Goal: Information Seeking & Learning: Get advice/opinions

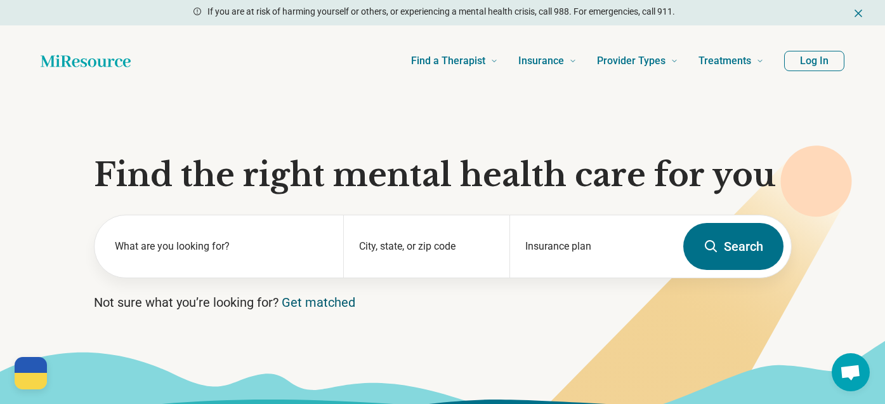
click at [322, 303] on link "Get matched" at bounding box center [319, 302] width 74 height 15
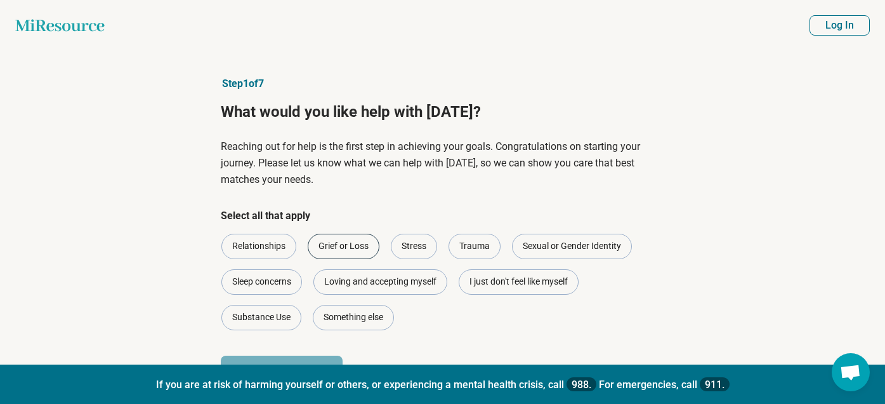
click at [352, 249] on div "Grief or Loss" at bounding box center [344, 246] width 72 height 25
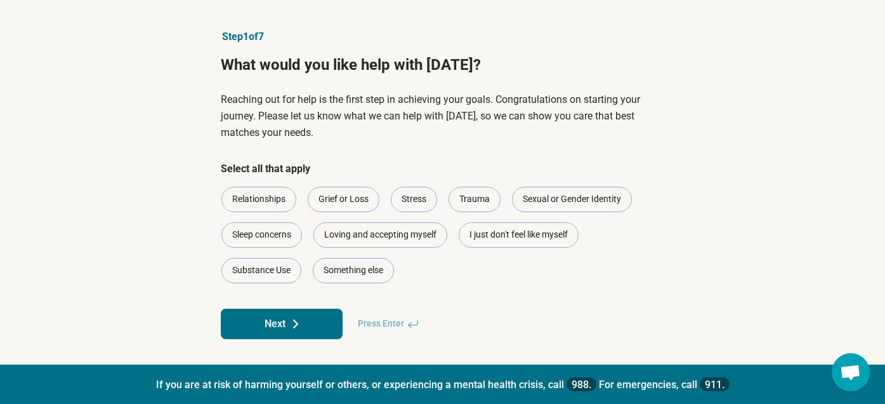
click at [308, 315] on button "Next" at bounding box center [282, 323] width 122 height 30
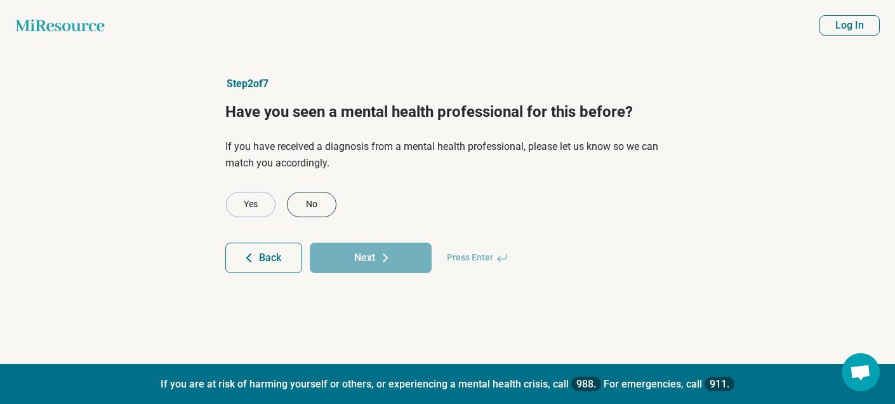
click at [306, 204] on div "No" at bounding box center [312, 204] width 50 height 25
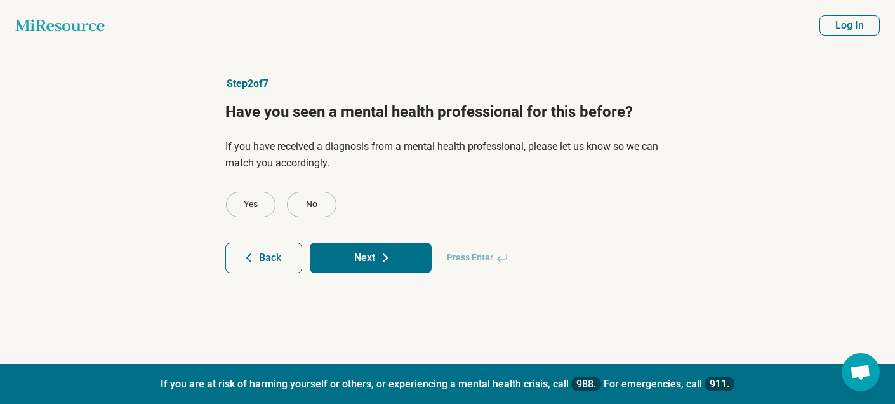
click at [362, 256] on button "Next" at bounding box center [371, 257] width 122 height 30
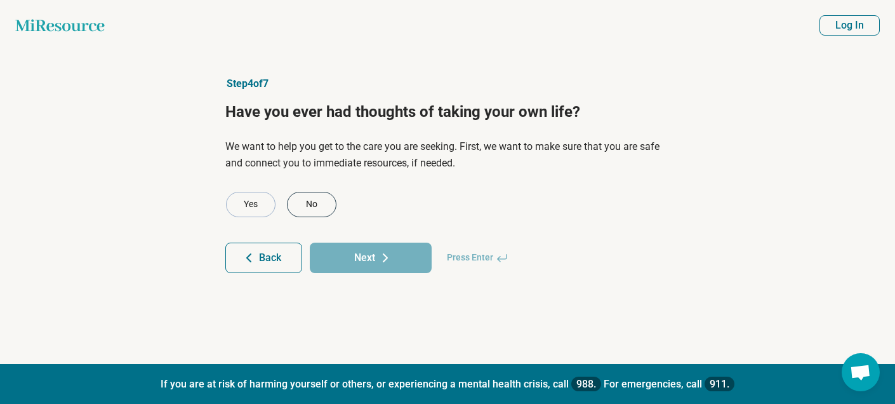
click at [318, 199] on div "No" at bounding box center [312, 204] width 50 height 25
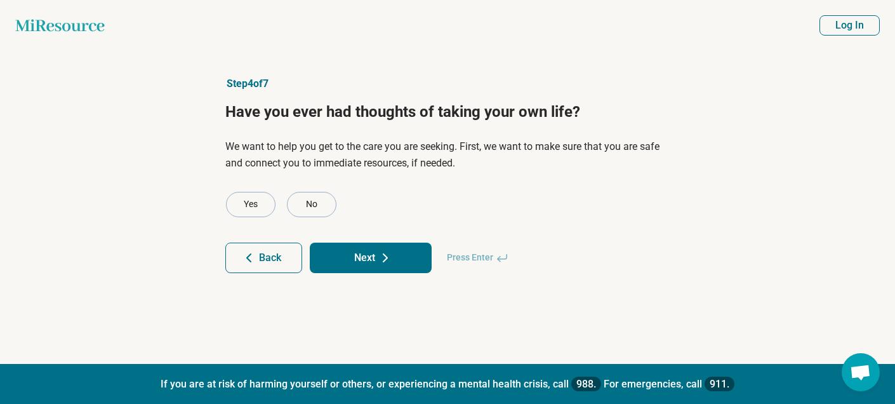
click at [362, 262] on button "Next" at bounding box center [371, 257] width 122 height 30
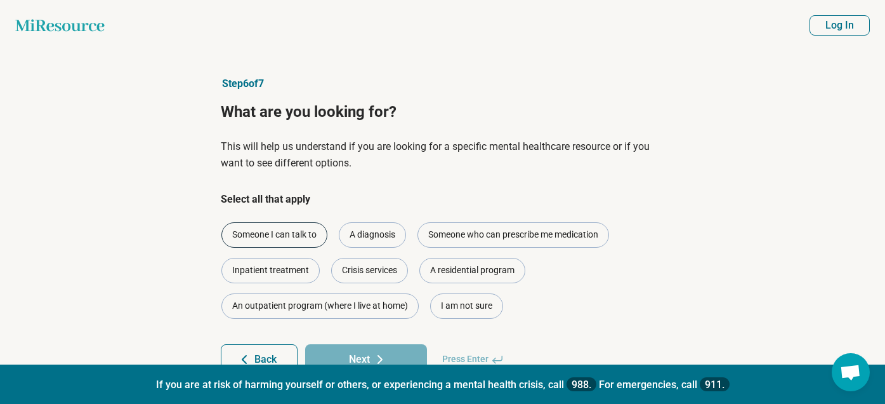
click at [296, 239] on div "Someone I can talk to" at bounding box center [275, 234] width 106 height 25
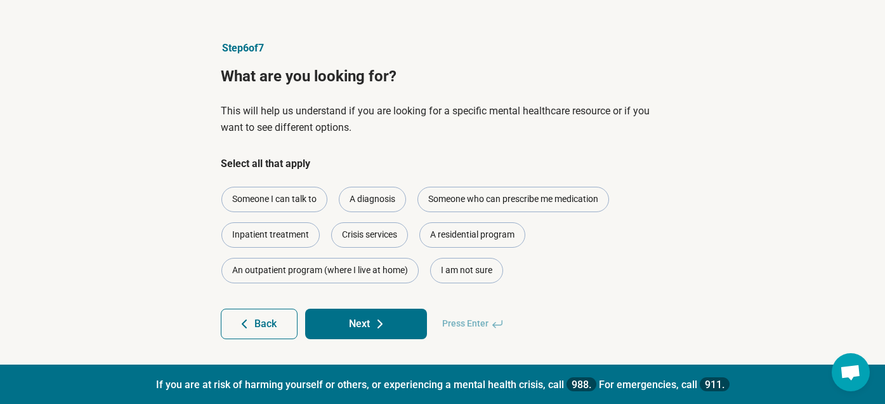
click at [383, 320] on icon at bounding box center [380, 323] width 15 height 15
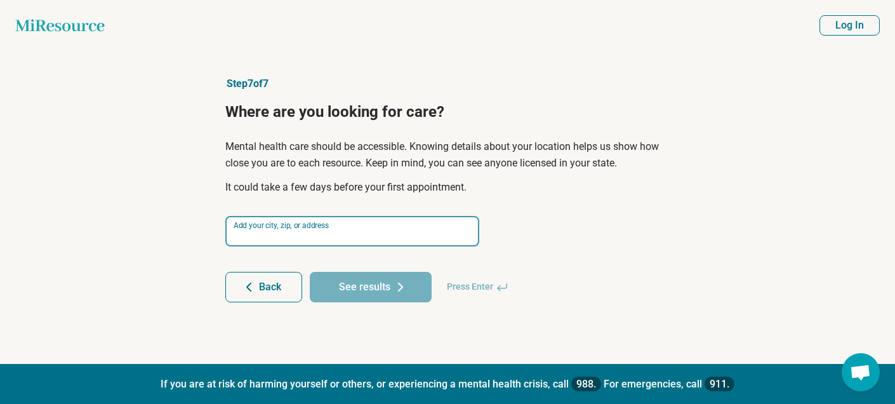
click at [369, 230] on input at bounding box center [352, 231] width 254 height 30
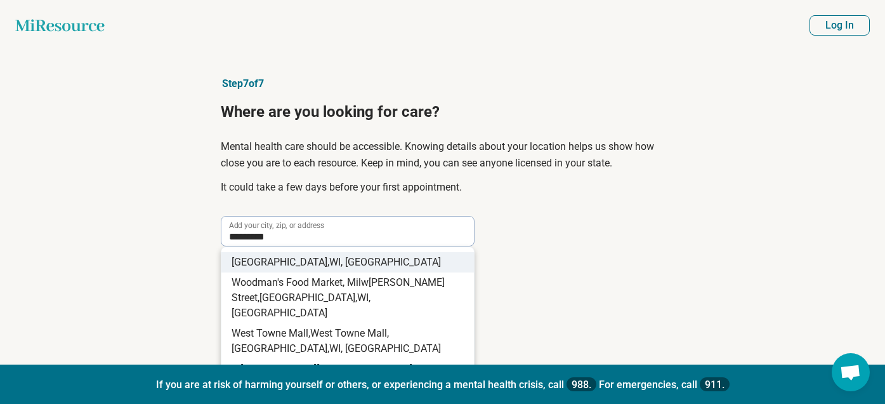
click at [338, 263] on span "I, [GEOGRAPHIC_DATA]" at bounding box center [389, 262] width 103 height 12
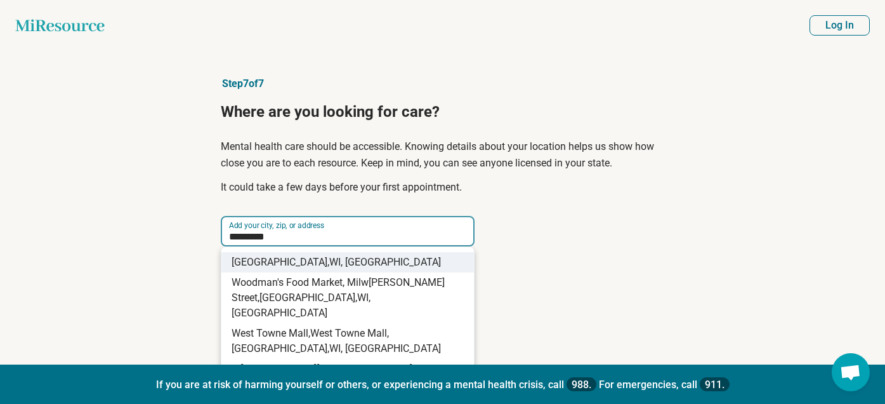
type input "**********"
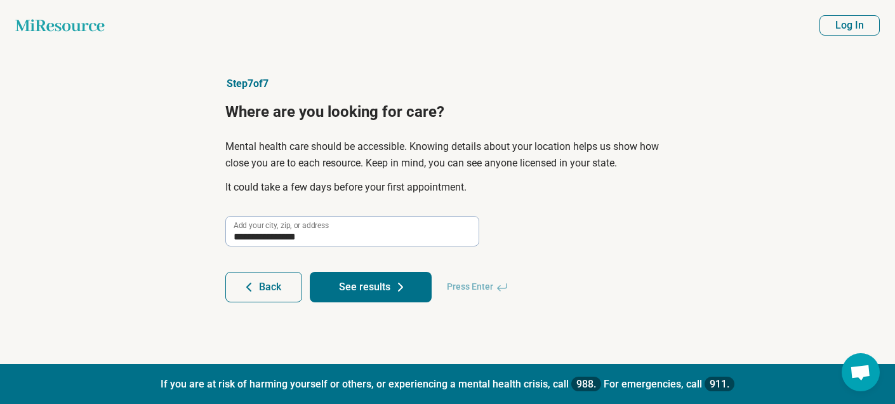
click at [355, 275] on button "See results" at bounding box center [371, 287] width 122 height 30
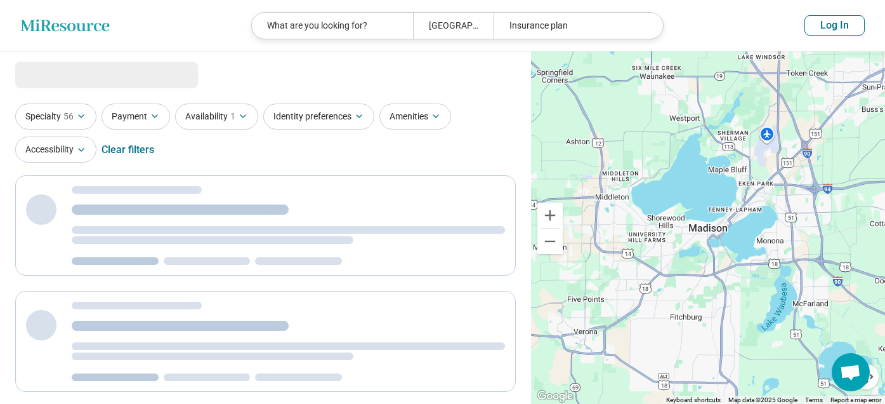
select select "***"
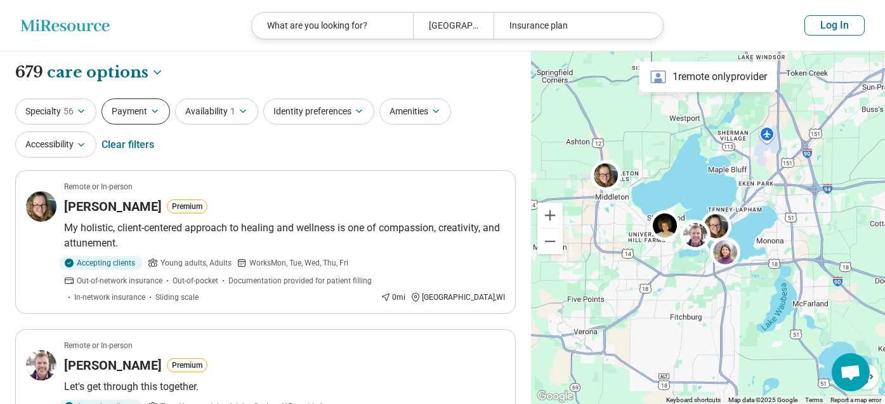
click at [149, 110] on button "Payment" at bounding box center [136, 111] width 69 height 26
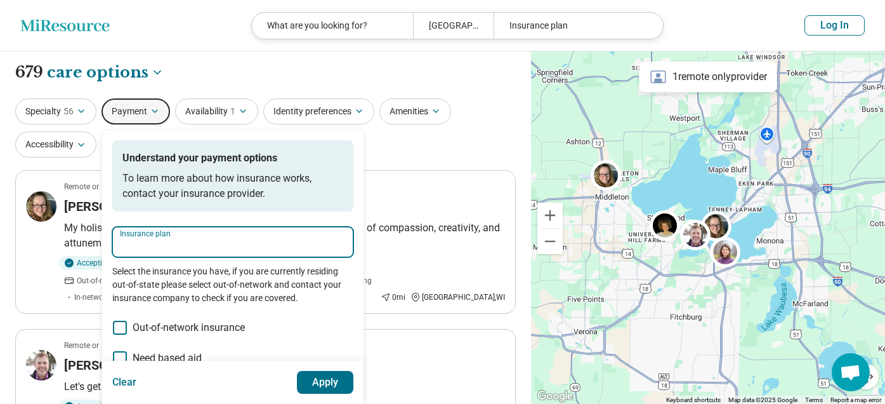
click at [156, 253] on input "Insurance plan" at bounding box center [233, 245] width 226 height 15
click at [145, 281] on div "Quartz" at bounding box center [140, 279] width 55 height 25
type input "******"
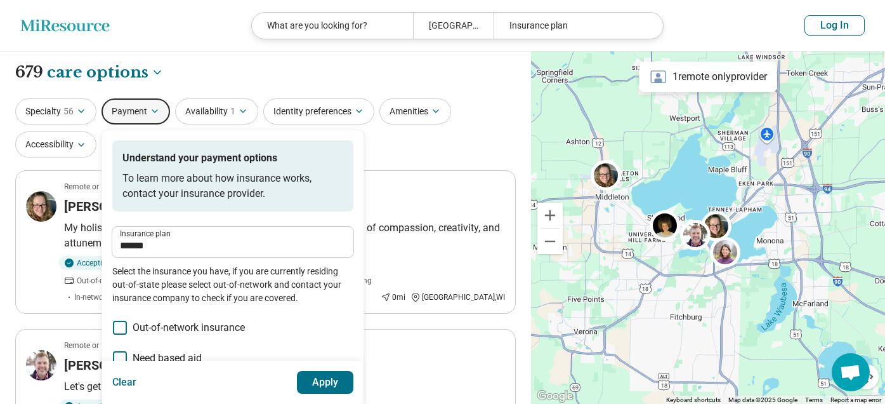
click at [330, 386] on button "Apply" at bounding box center [325, 382] width 57 height 23
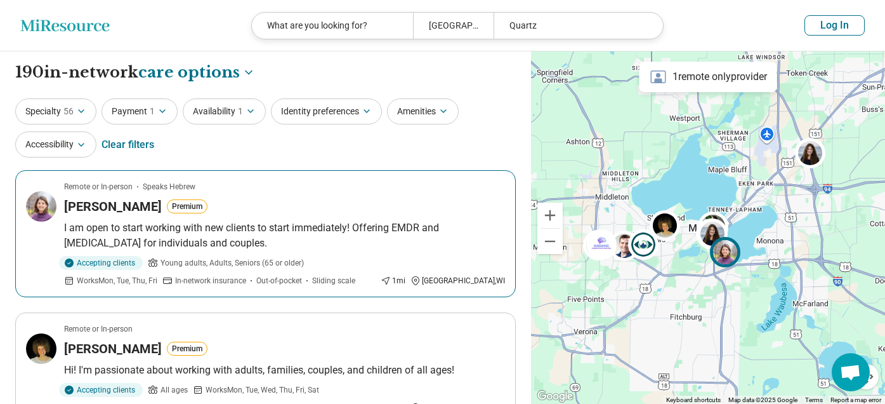
scroll to position [63, 0]
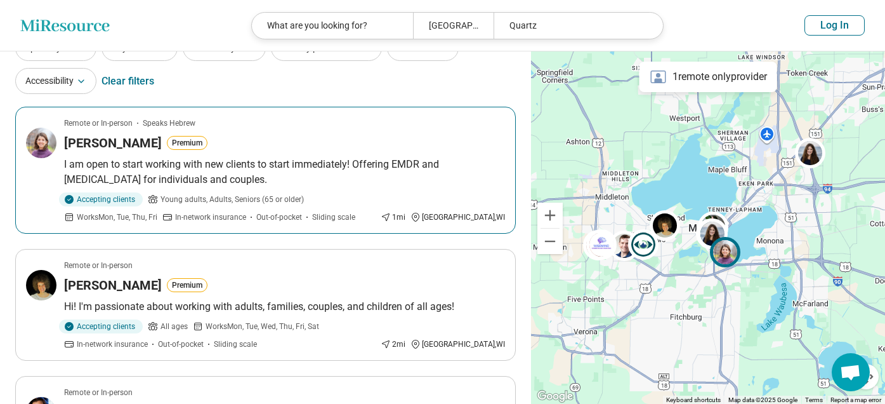
click at [95, 143] on h3 "[PERSON_NAME]" at bounding box center [113, 143] width 98 height 18
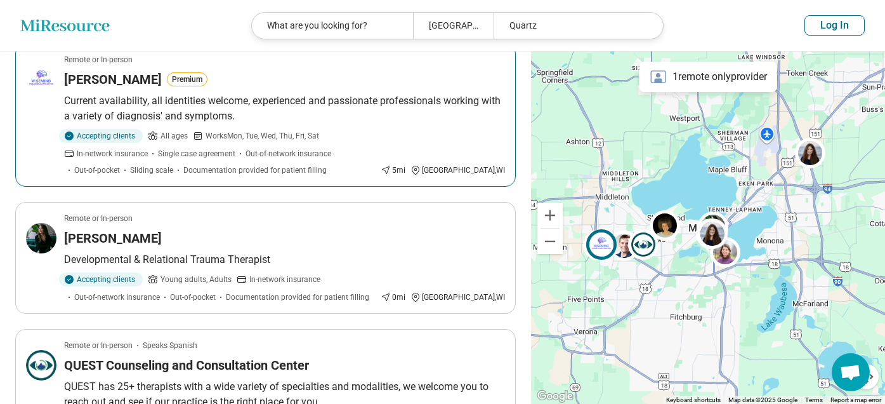
scroll to position [1079, 0]
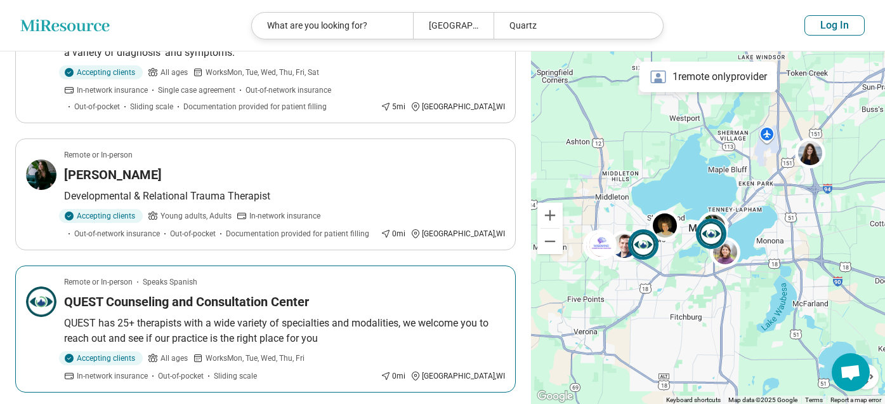
click at [215, 293] on h3 "QUEST Counseling and Consultation Center" at bounding box center [186, 302] width 245 height 18
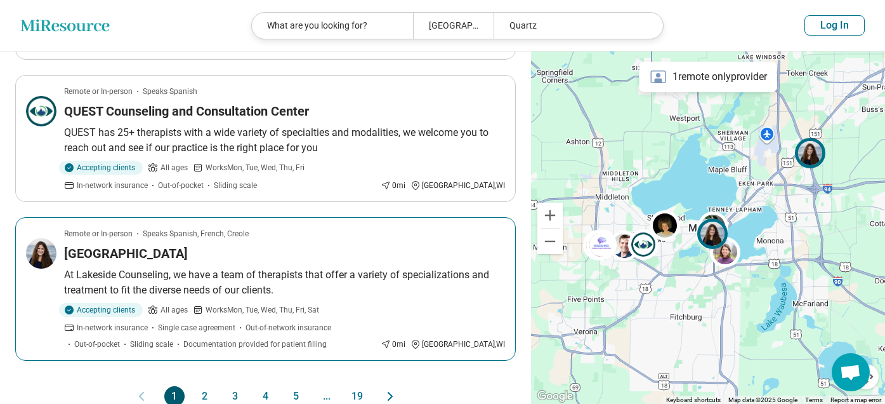
scroll to position [1396, 0]
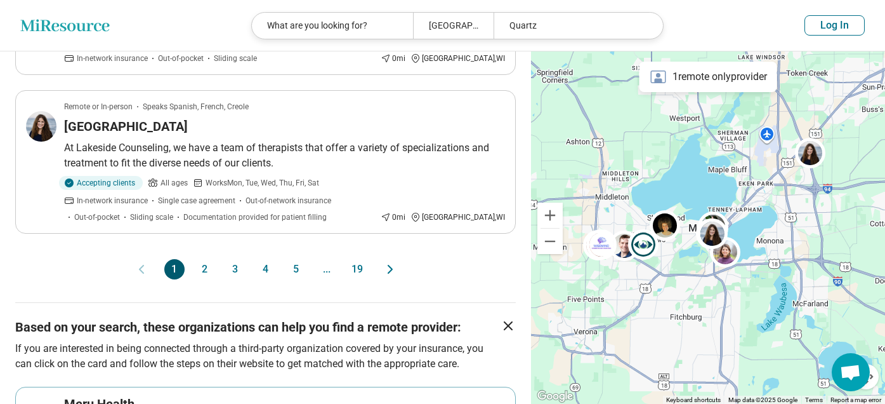
click at [207, 259] on button "2" at bounding box center [205, 269] width 20 height 20
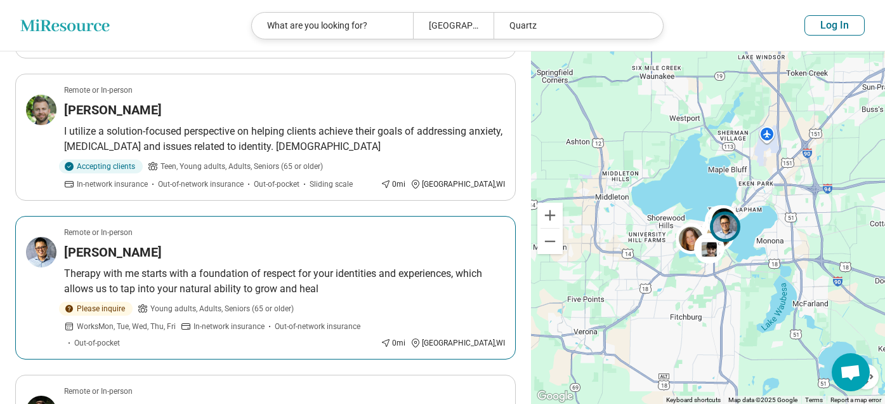
scroll to position [889, 0]
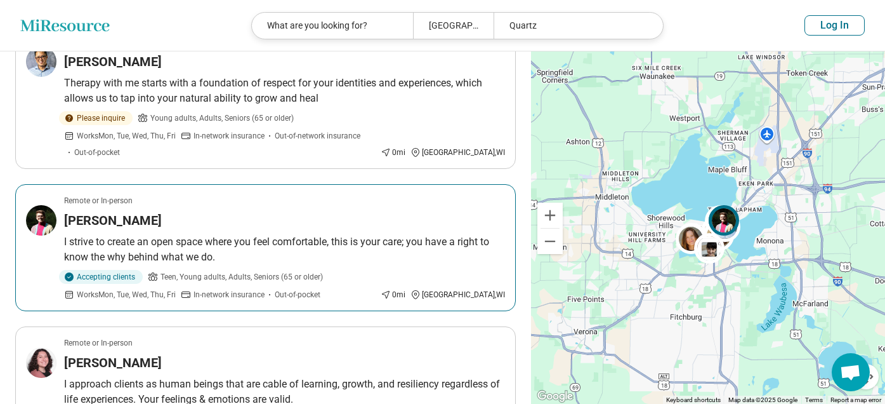
click at [98, 211] on h3 "[PERSON_NAME]" at bounding box center [113, 220] width 98 height 18
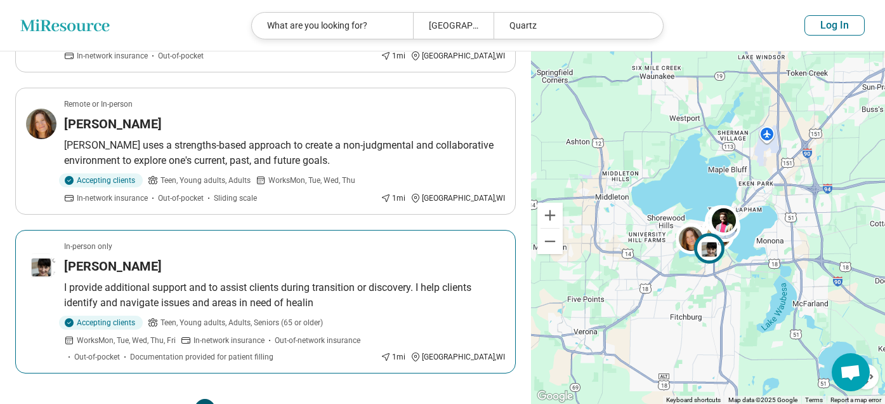
scroll to position [1333, 0]
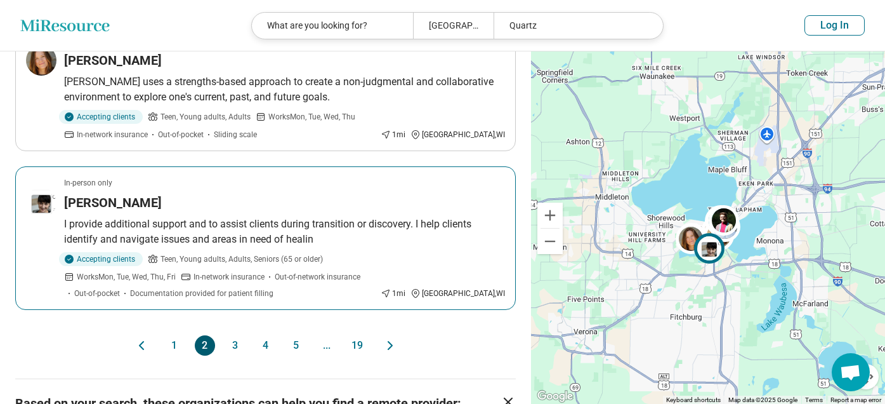
click at [140, 194] on h3 "[PERSON_NAME]" at bounding box center [113, 203] width 98 height 18
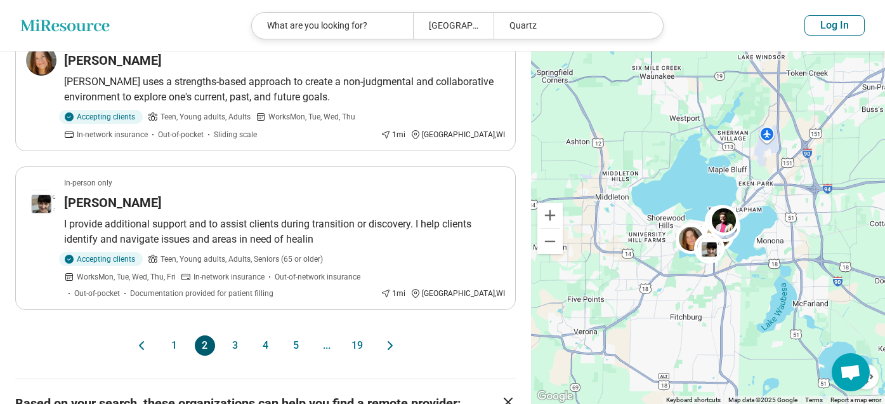
click at [232, 335] on button "3" at bounding box center [235, 345] width 20 height 20
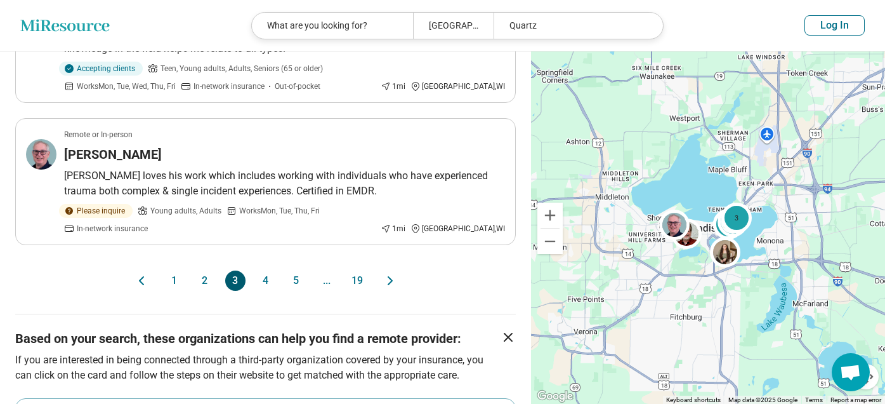
click at [262, 270] on button "4" at bounding box center [266, 280] width 20 height 20
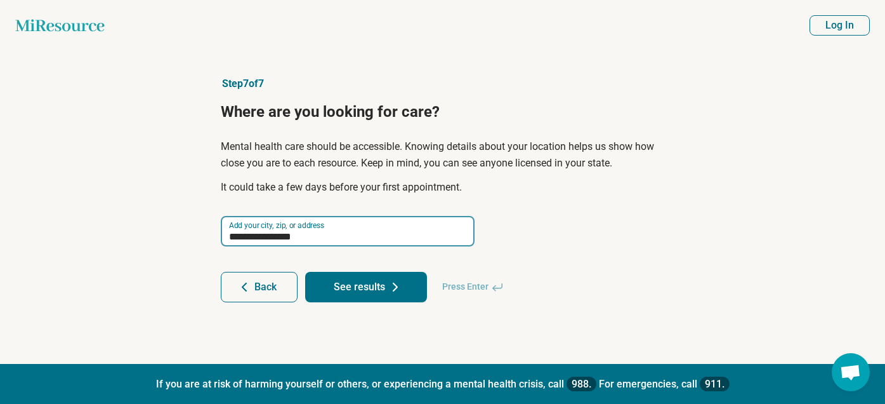
click at [336, 234] on input "**********" at bounding box center [348, 231] width 254 height 30
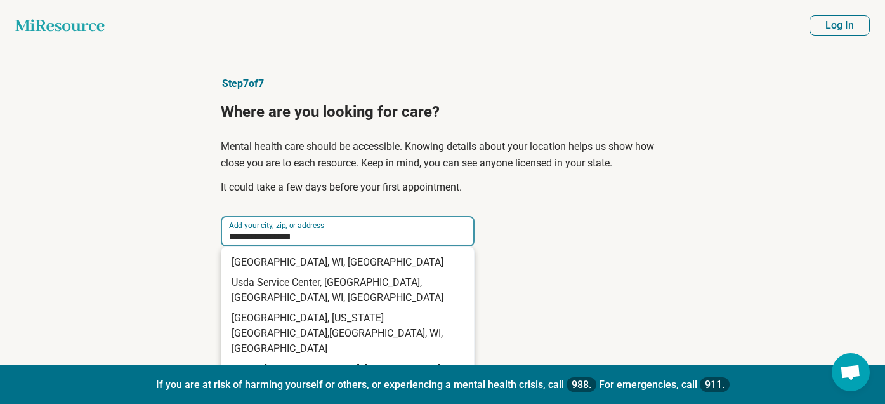
drag, startPoint x: 336, startPoint y: 232, endPoint x: 116, endPoint y: 211, distance: 221.3
click at [120, 216] on main "**********" at bounding box center [442, 278] width 885 height 556
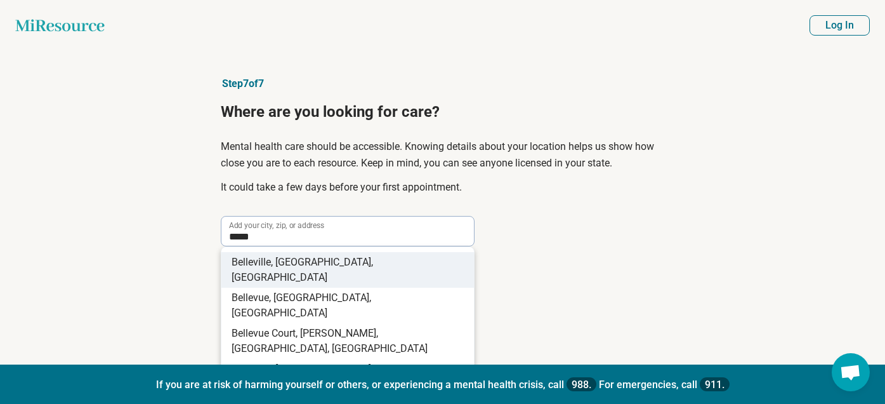
click at [305, 265] on span "ville, [GEOGRAPHIC_DATA], [GEOGRAPHIC_DATA]" at bounding box center [303, 269] width 142 height 27
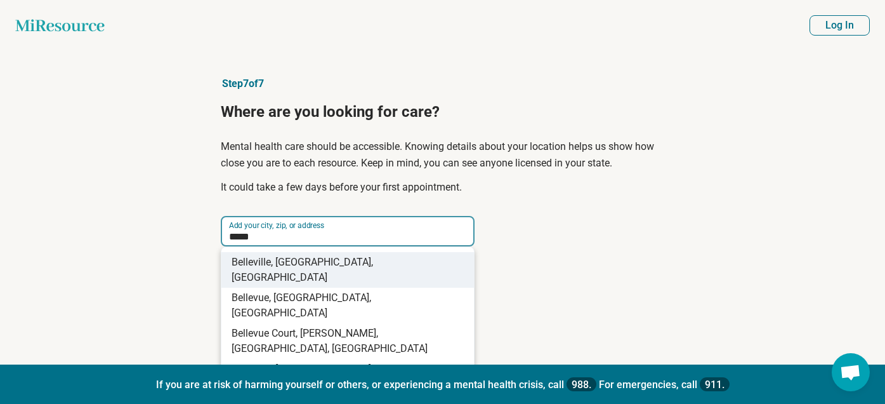
type input "**********"
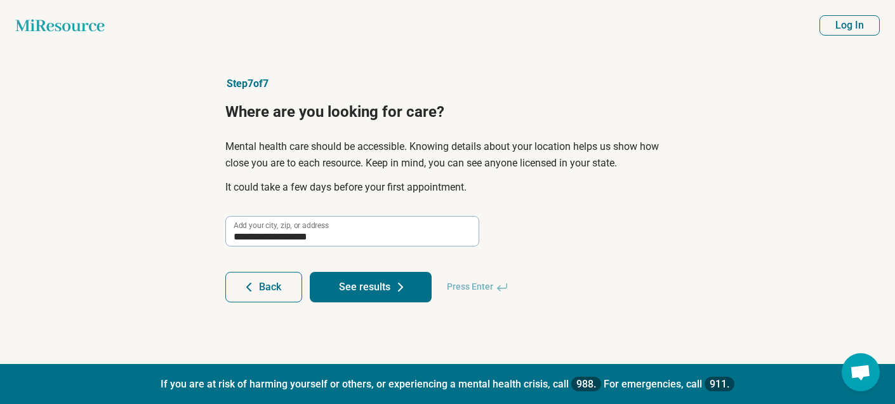
click at [330, 278] on button "See results" at bounding box center [371, 287] width 122 height 30
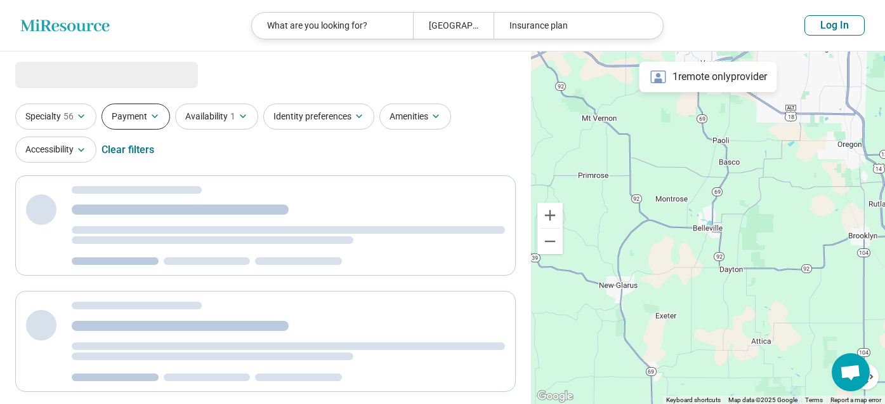
select select "***"
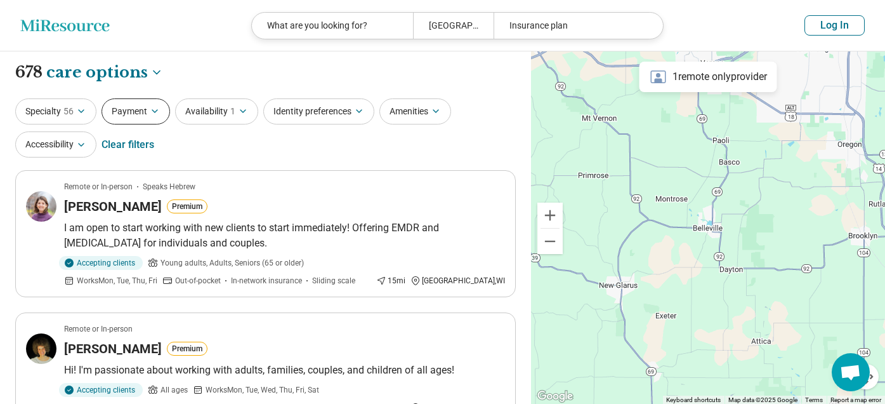
click at [146, 111] on button "Payment" at bounding box center [136, 111] width 69 height 26
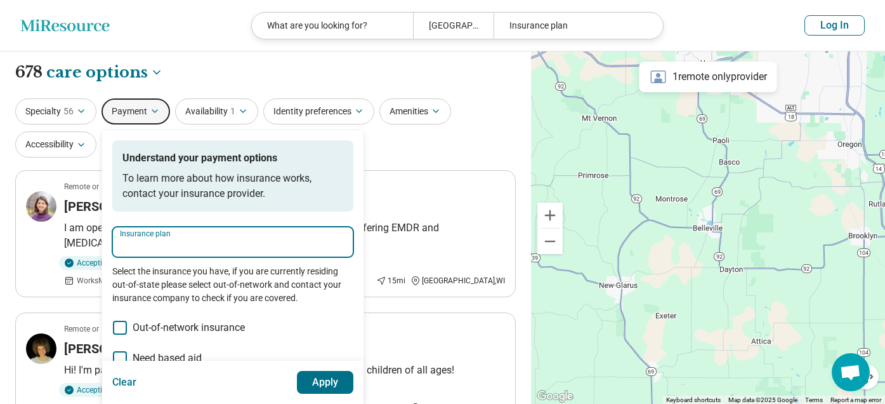
click at [164, 248] on input "Insurance plan" at bounding box center [233, 245] width 226 height 15
click at [138, 284] on div "Quartz" at bounding box center [140, 279] width 55 height 25
type input "******"
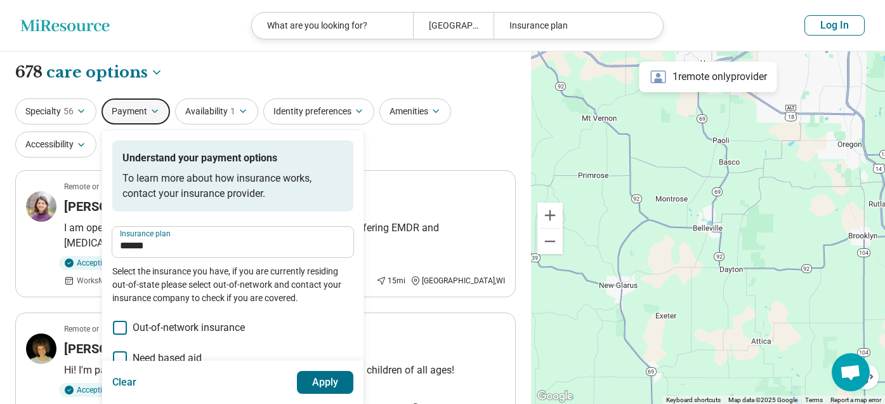
click at [317, 375] on button "Apply" at bounding box center [325, 382] width 57 height 23
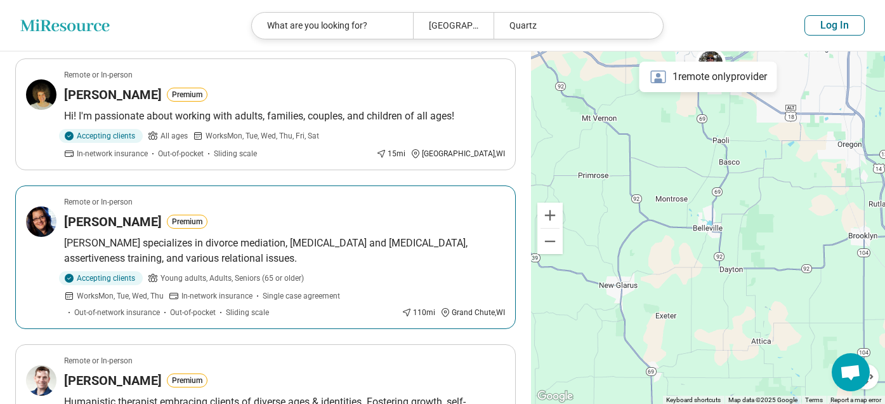
scroll to position [317, 0]
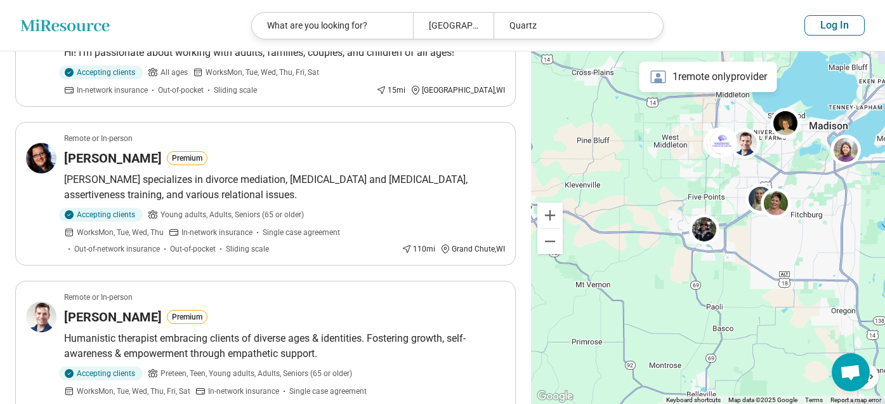
drag, startPoint x: 717, startPoint y: 177, endPoint x: 711, endPoint y: 345, distance: 167.7
click at [711, 345] on div at bounding box center [708, 227] width 354 height 353
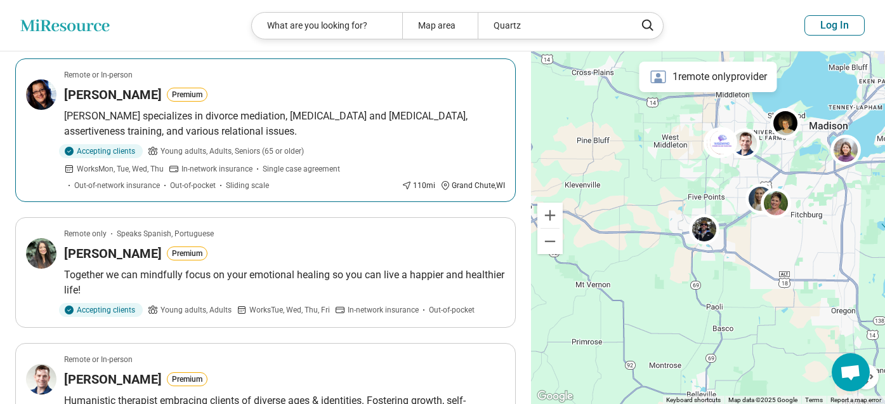
scroll to position [444, 0]
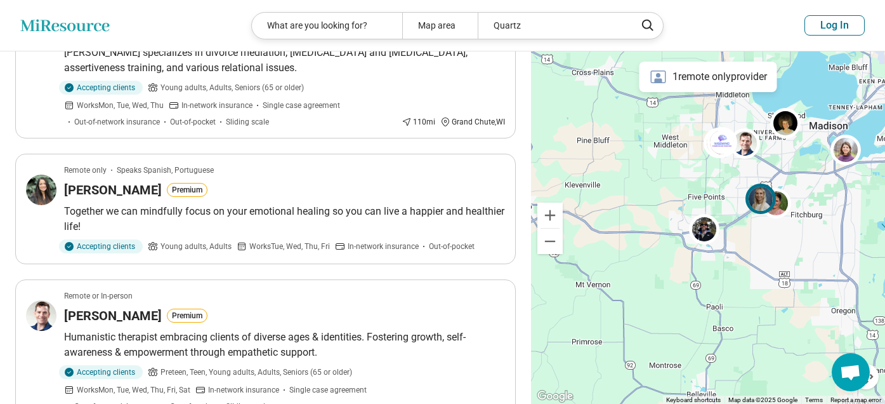
click at [754, 202] on img at bounding box center [761, 198] width 30 height 30
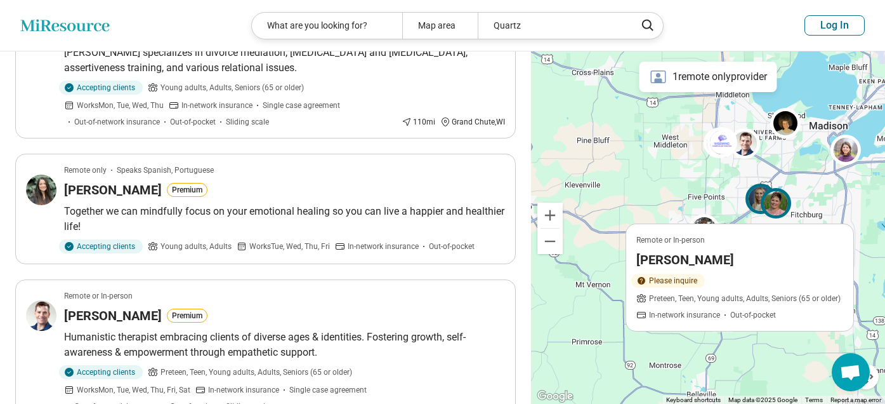
click at [784, 206] on img at bounding box center [776, 203] width 30 height 30
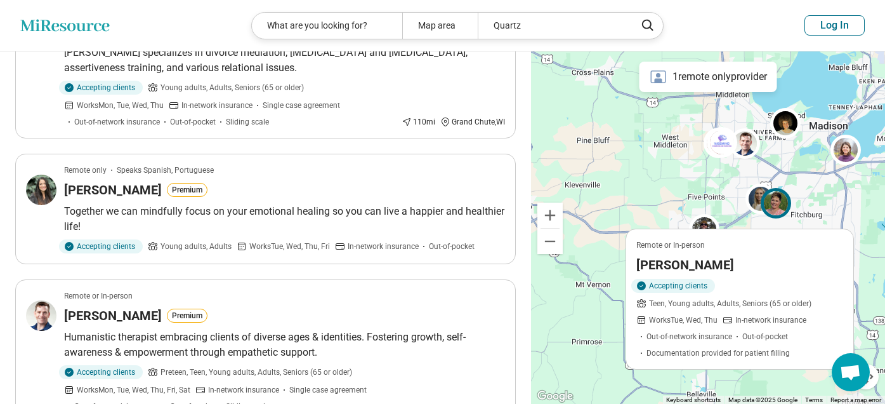
click at [660, 260] on h3 "[PERSON_NAME]" at bounding box center [686, 265] width 98 height 18
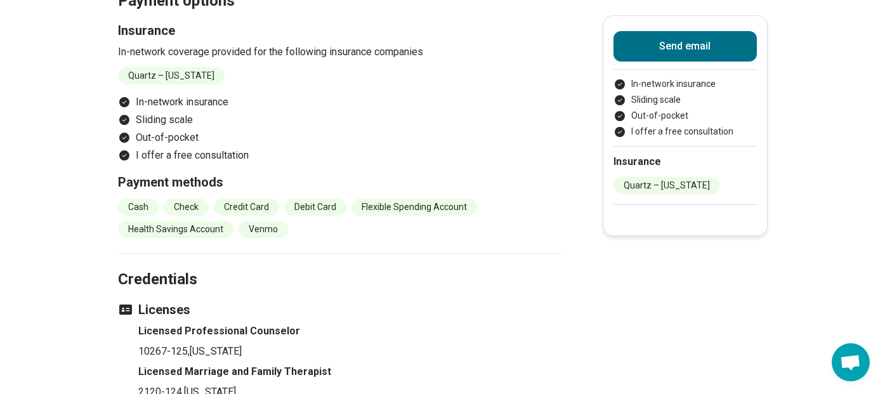
scroll to position [1650, 0]
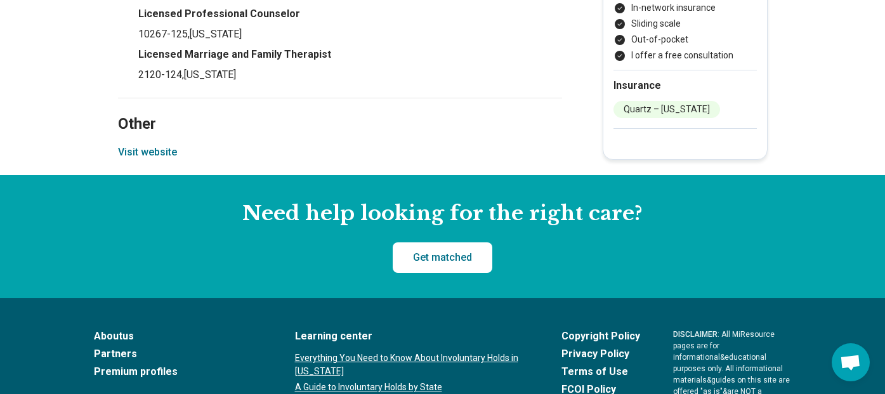
click at [158, 145] on button "Visit website" at bounding box center [147, 152] width 59 height 15
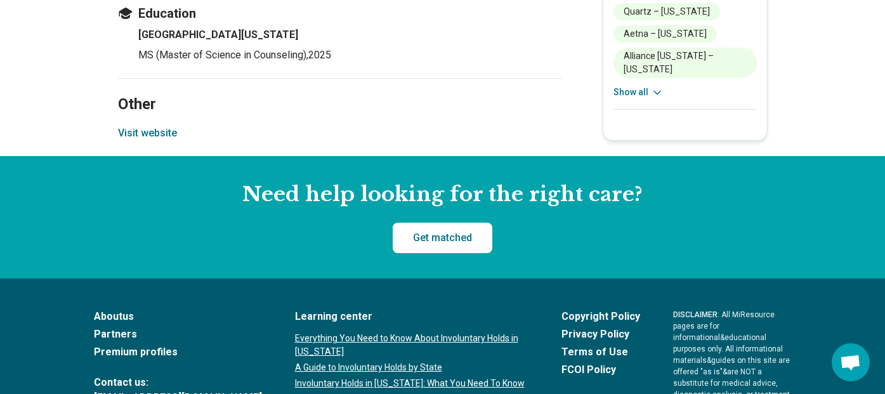
scroll to position [1777, 0]
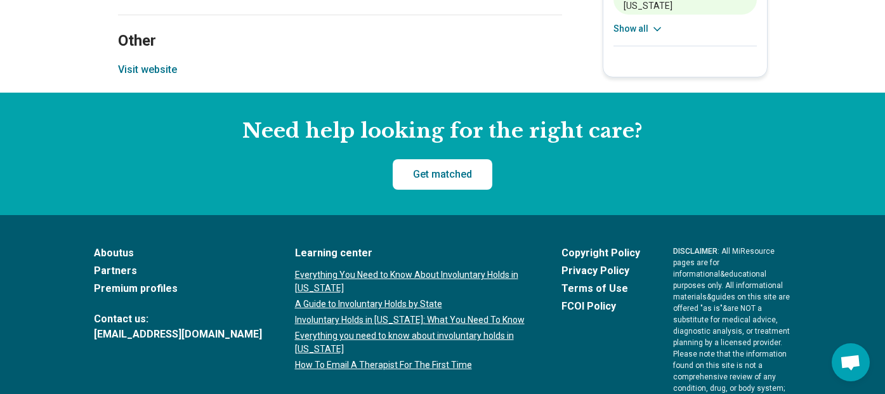
click at [158, 62] on button "Visit website" at bounding box center [147, 69] width 59 height 15
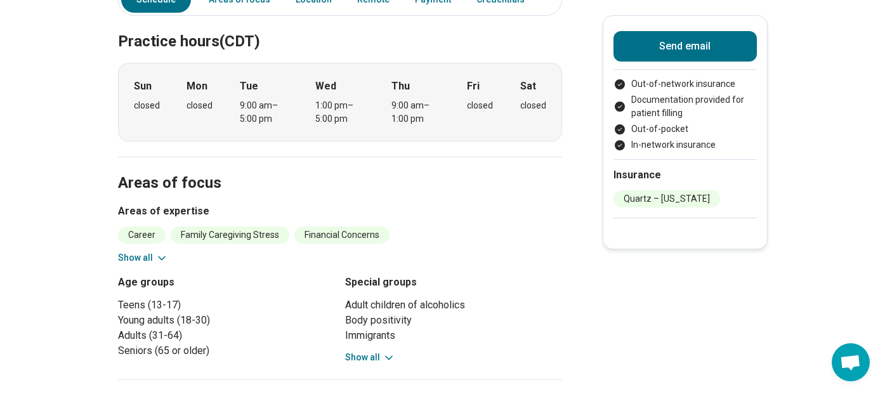
scroll to position [317, 0]
